Goal: Browse casually: Explore the website without a specific task or goal

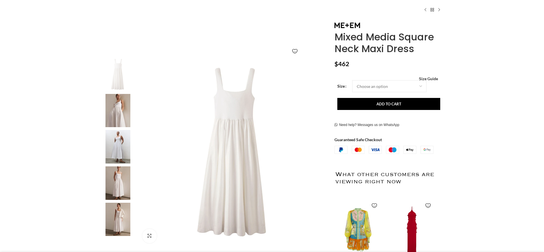
click at [118, 147] on img at bounding box center [117, 146] width 35 height 33
click at [118, 109] on img at bounding box center [117, 110] width 35 height 33
click at [116, 114] on img at bounding box center [117, 110] width 35 height 33
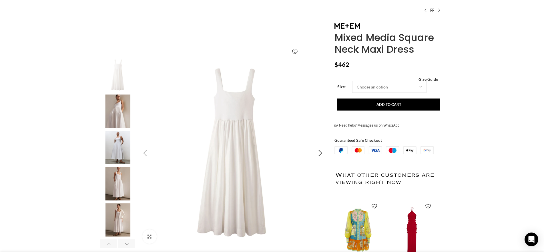
click at [262, 156] on img "1 / 6" at bounding box center [233, 153] width 190 height 190
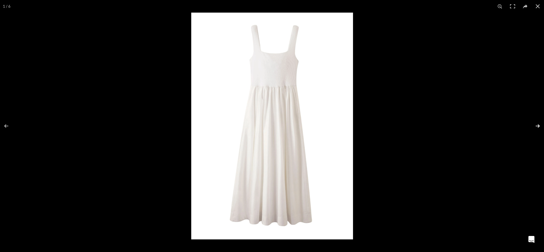
click at [539, 125] on button at bounding box center [534, 125] width 20 height 29
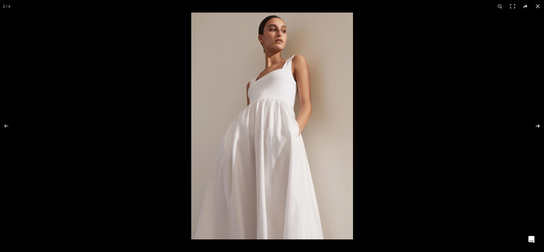
click at [539, 125] on button at bounding box center [534, 125] width 20 height 29
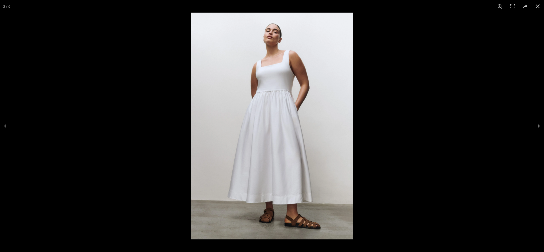
click at [539, 125] on button at bounding box center [534, 125] width 20 height 29
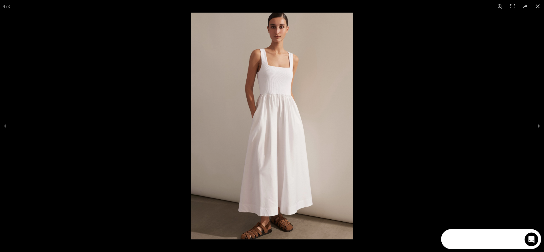
scroll to position [0, 0]
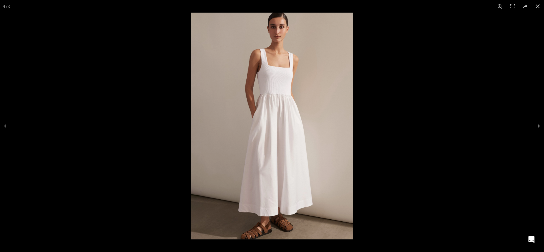
click at [539, 125] on button at bounding box center [534, 125] width 20 height 29
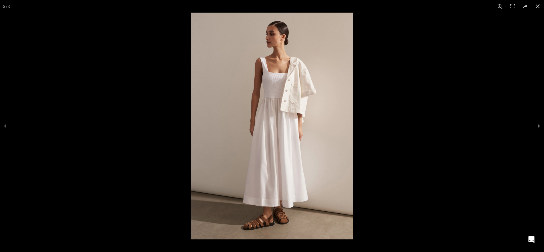
click at [539, 125] on button at bounding box center [534, 125] width 20 height 29
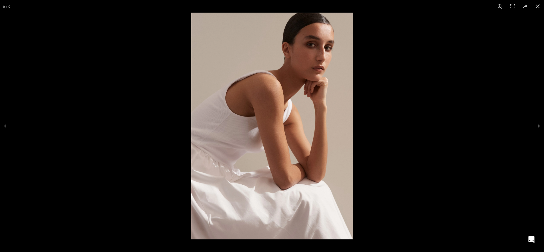
scroll to position [0, 180]
click at [539, 125] on button at bounding box center [534, 125] width 20 height 29
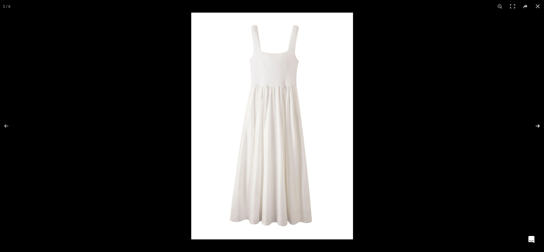
click at [539, 125] on button at bounding box center [534, 125] width 20 height 29
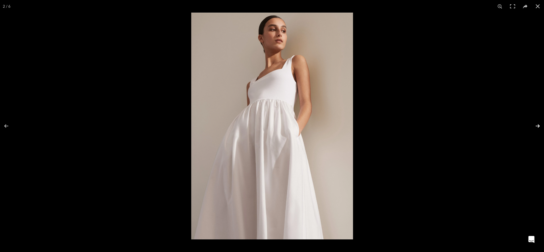
click at [539, 125] on button at bounding box center [534, 125] width 20 height 29
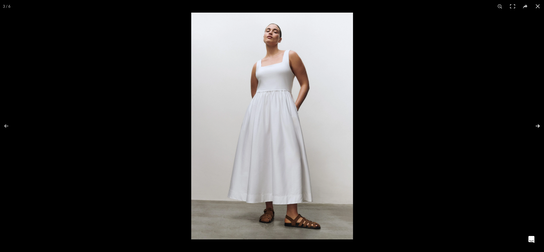
click at [539, 125] on button at bounding box center [534, 125] width 20 height 29
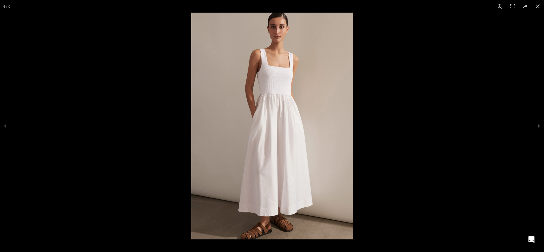
click at [539, 125] on button at bounding box center [534, 125] width 20 height 29
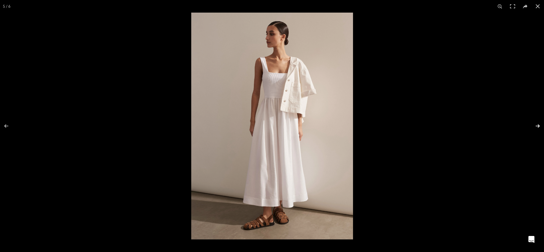
click at [539, 125] on button at bounding box center [534, 125] width 20 height 29
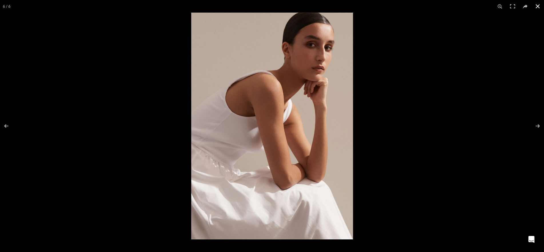
scroll to position [0, 301]
click at [455, 30] on div at bounding box center [463, 139] width 544 height 252
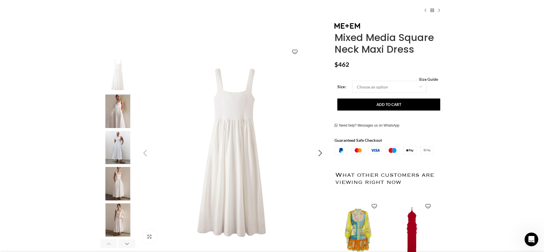
scroll to position [0, 722]
click at [119, 111] on img "2 / 6" at bounding box center [117, 110] width 35 height 33
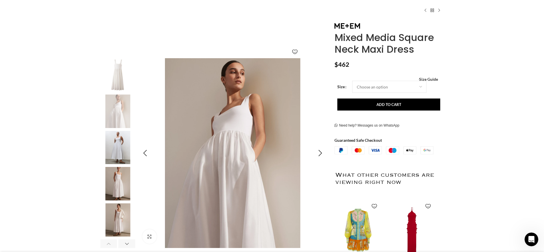
scroll to position [0, 842]
click at [116, 150] on img "3 / 6" at bounding box center [117, 147] width 35 height 33
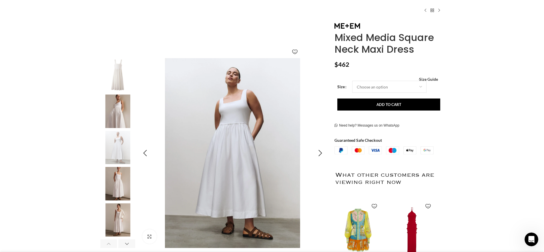
scroll to position [0, 963]
click at [119, 188] on img "4 / 6" at bounding box center [117, 183] width 35 height 33
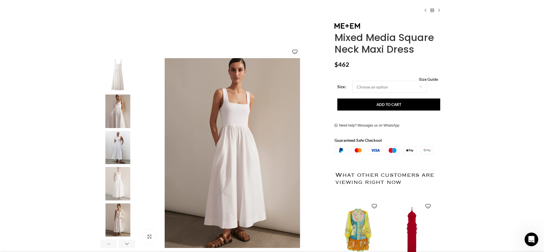
scroll to position [0, 120]
click at [117, 214] on img "5 / 6" at bounding box center [117, 219] width 35 height 33
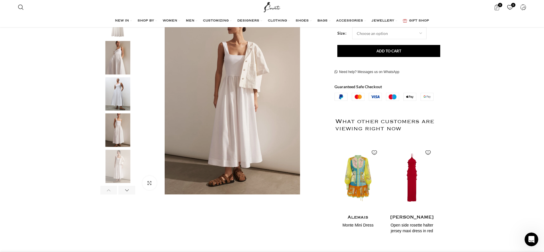
scroll to position [114, 0]
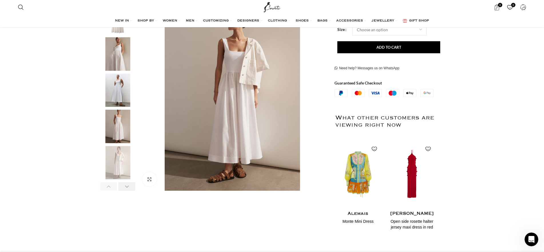
click at [127, 186] on div "Next slide" at bounding box center [126, 186] width 17 height 9
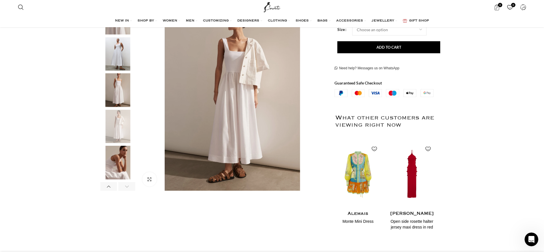
click at [120, 165] on img "6 / 6" at bounding box center [117, 162] width 35 height 33
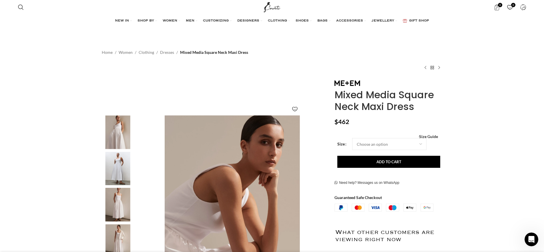
scroll to position [0, 602]
